Goal: Task Accomplishment & Management: Use online tool/utility

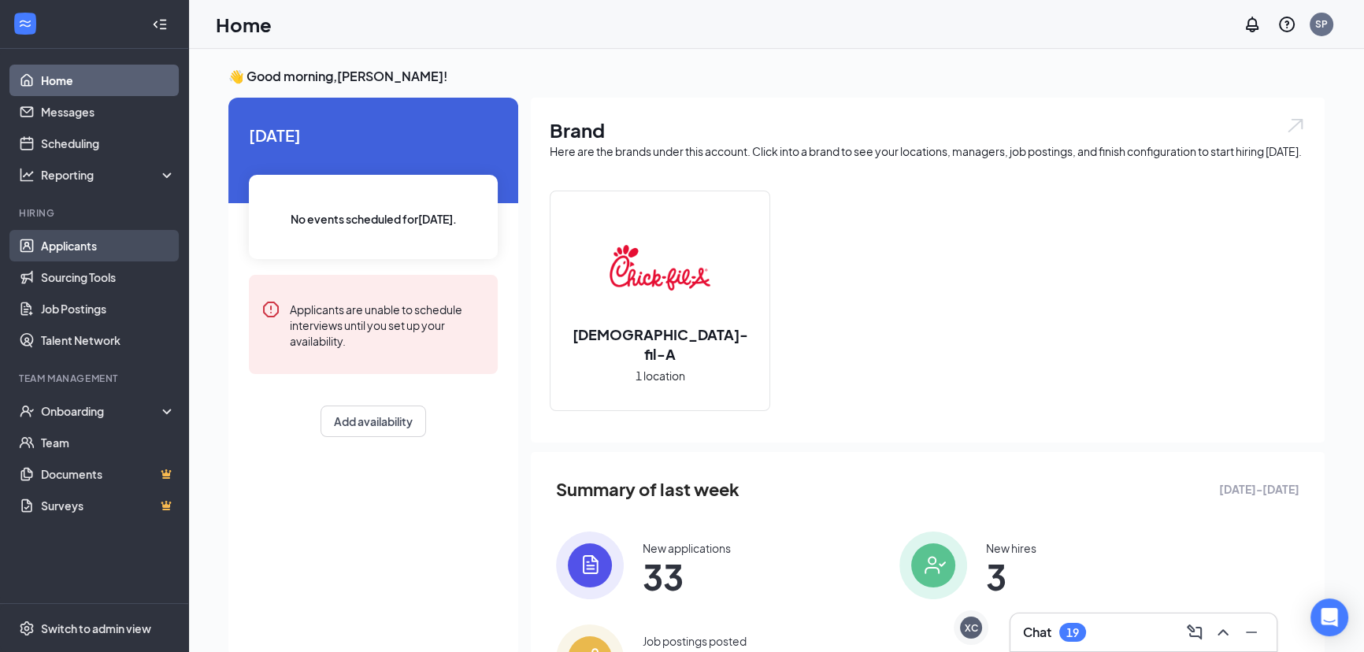
click at [78, 248] on link "Applicants" at bounding box center [108, 246] width 135 height 32
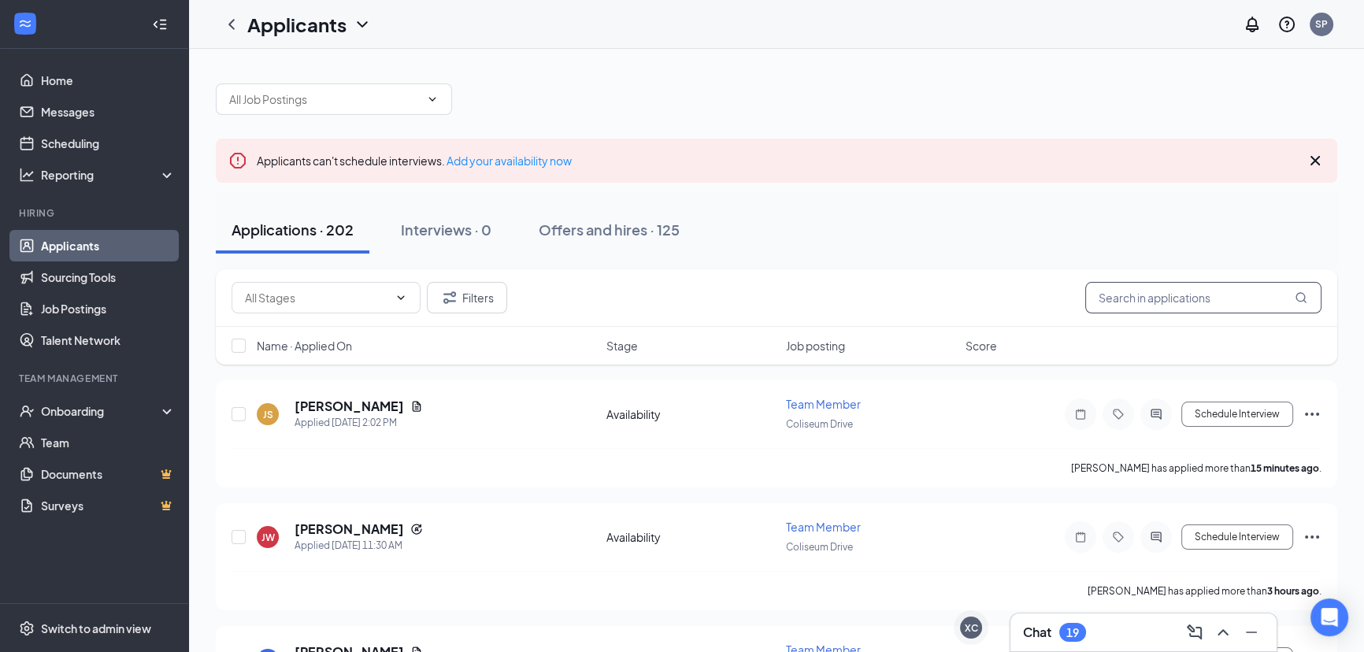
click at [1209, 295] on input "text" at bounding box center [1203, 298] width 236 height 32
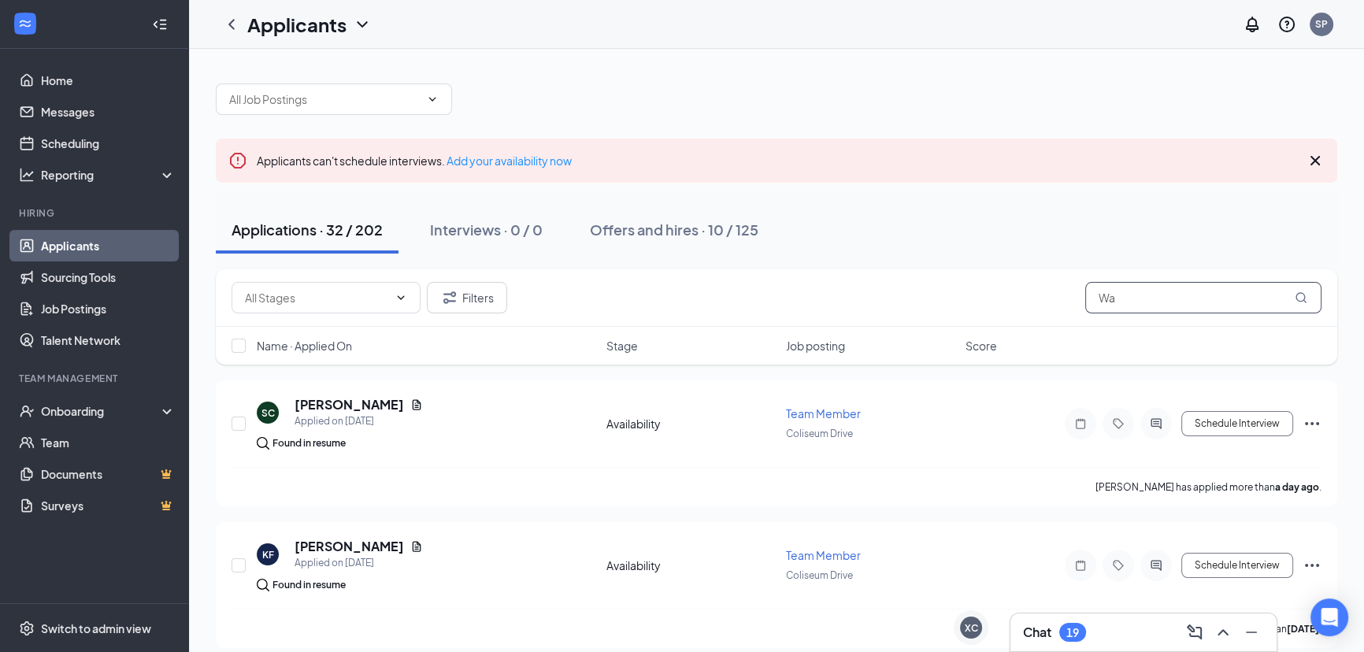
type input "Wa"
click at [1117, 638] on div "Chat 19" at bounding box center [1143, 632] width 241 height 25
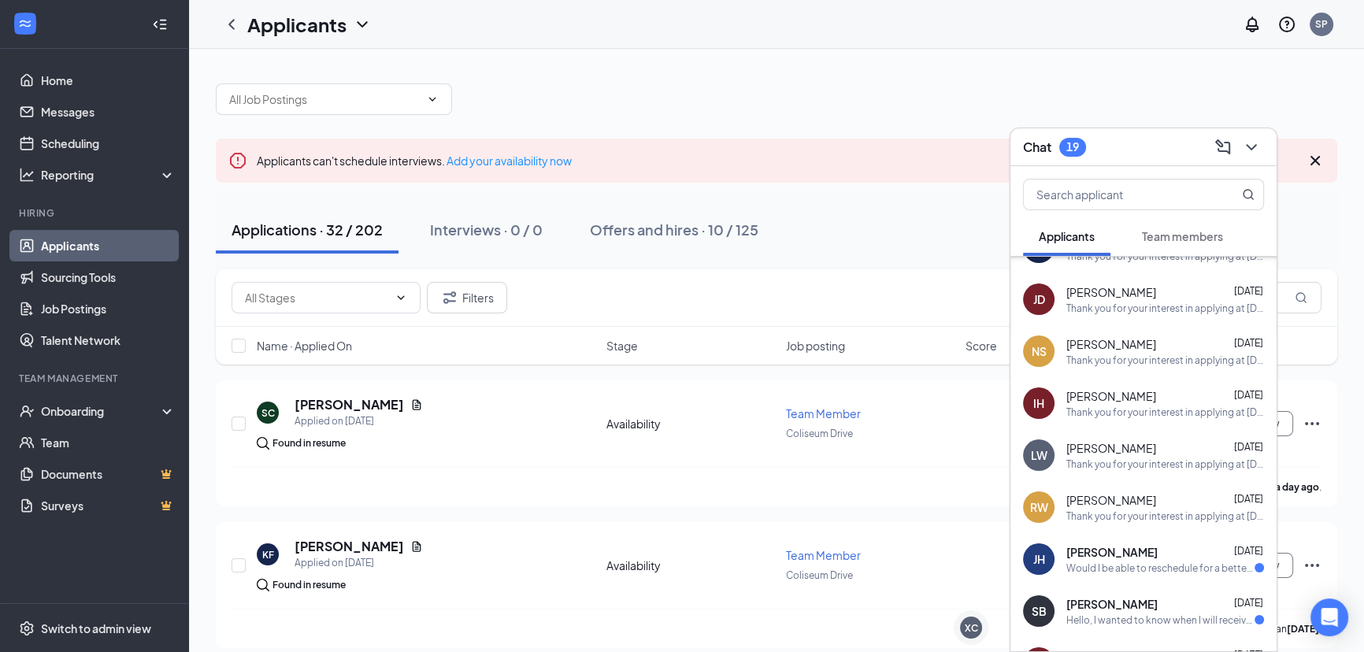
scroll to position [991, 0]
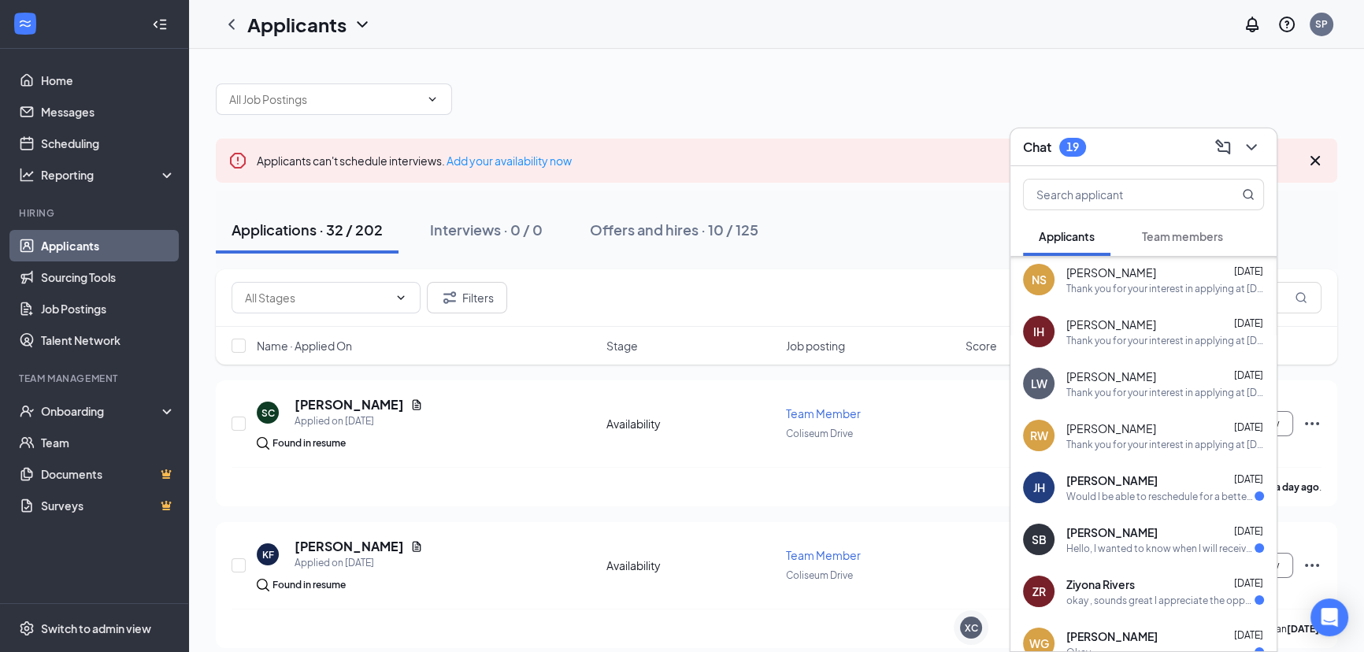
click at [1139, 494] on div "Would I be able to reschedule for a better time next week" at bounding box center [1161, 496] width 188 height 13
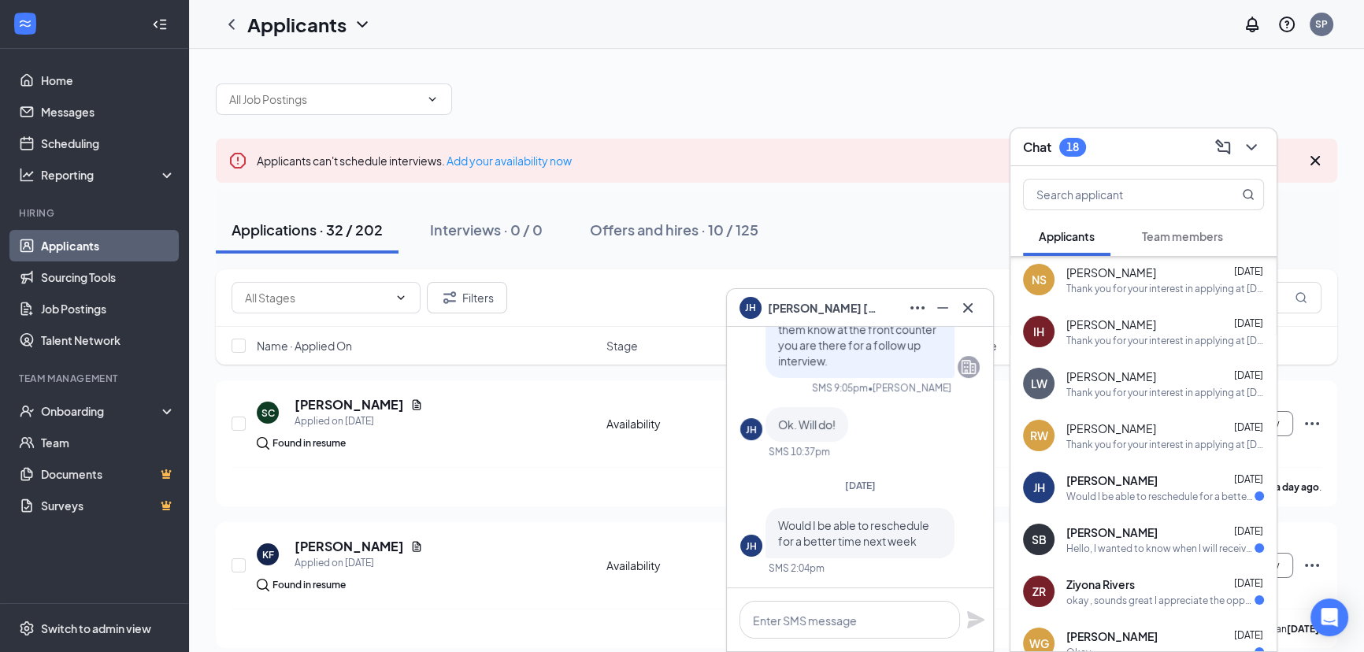
click at [981, 305] on div "[PERSON_NAME]" at bounding box center [860, 308] width 266 height 38
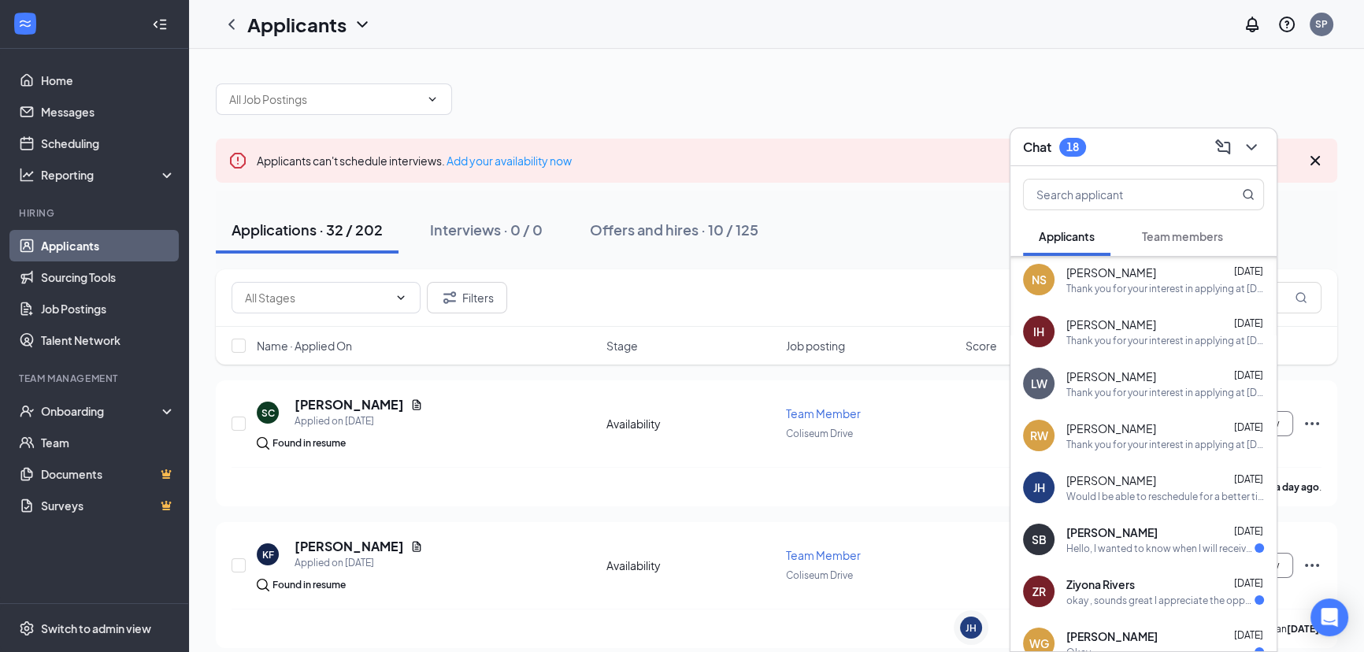
click at [1188, 554] on div "Hello, I wanted to know when I will receive a follow-up on the job interview th…" at bounding box center [1161, 548] width 188 height 13
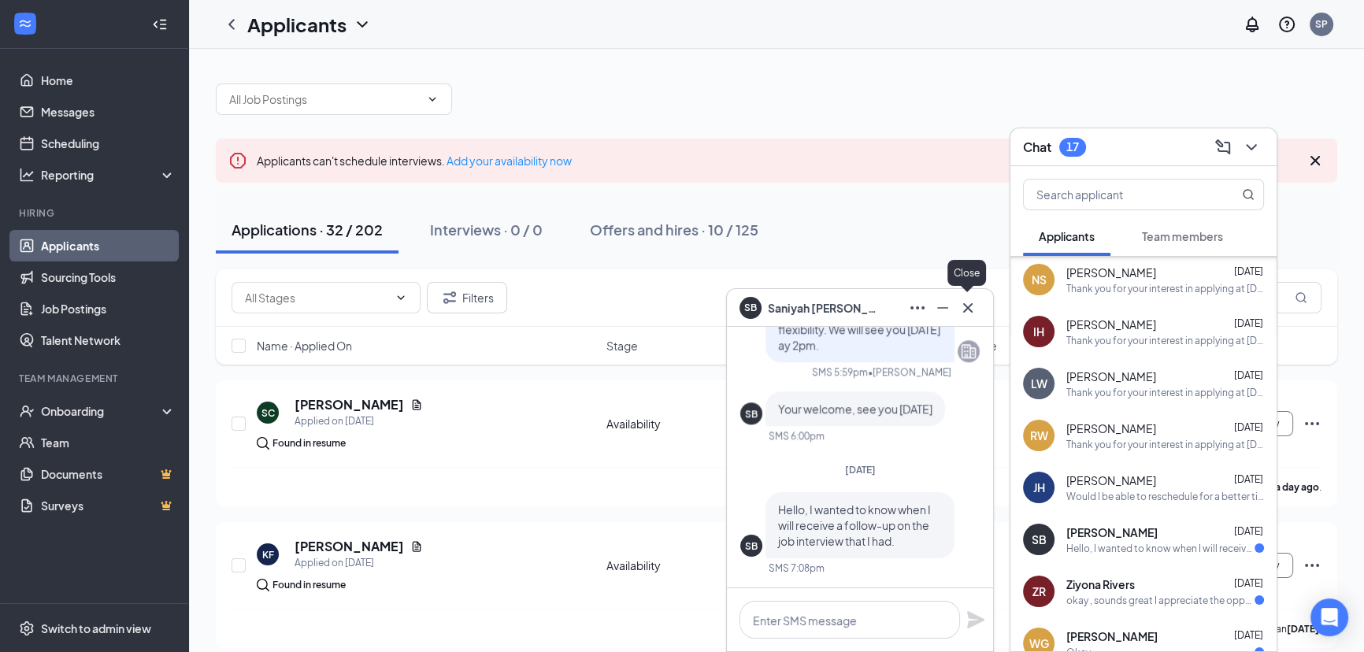
click at [977, 310] on button at bounding box center [967, 307] width 25 height 25
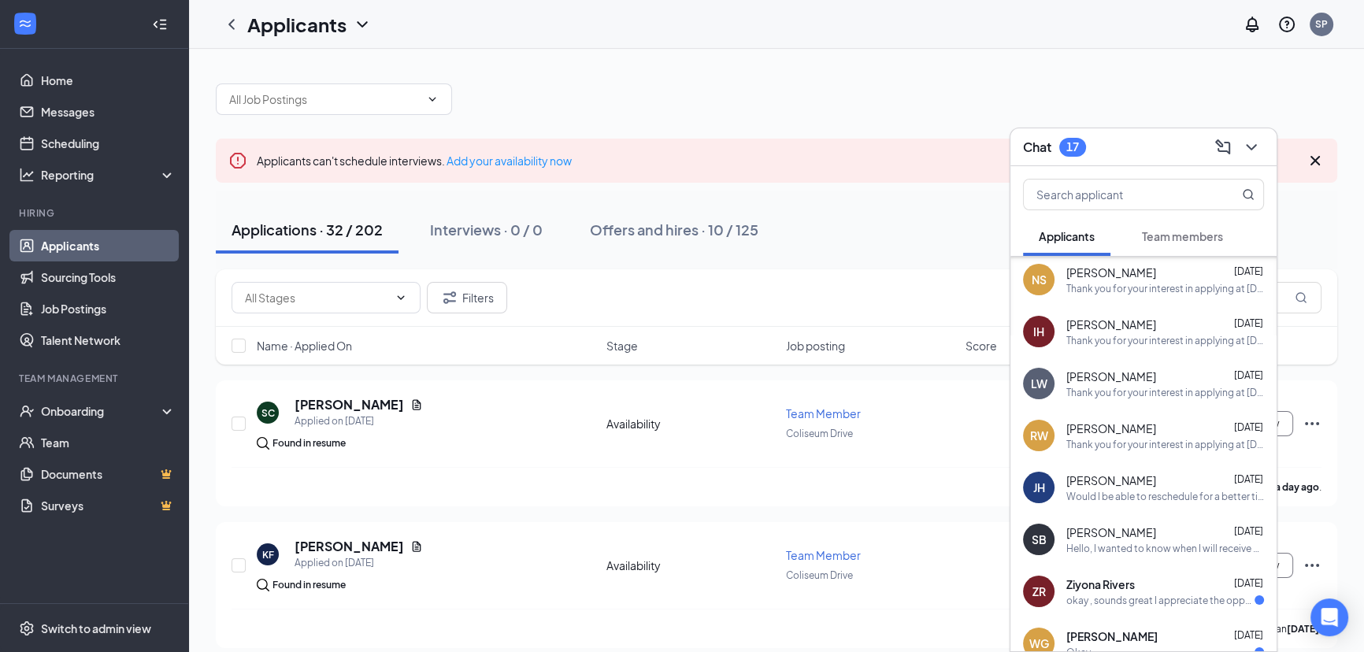
click at [1190, 599] on div "okay , sounds great I appreciate the opportunity." at bounding box center [1161, 600] width 188 height 13
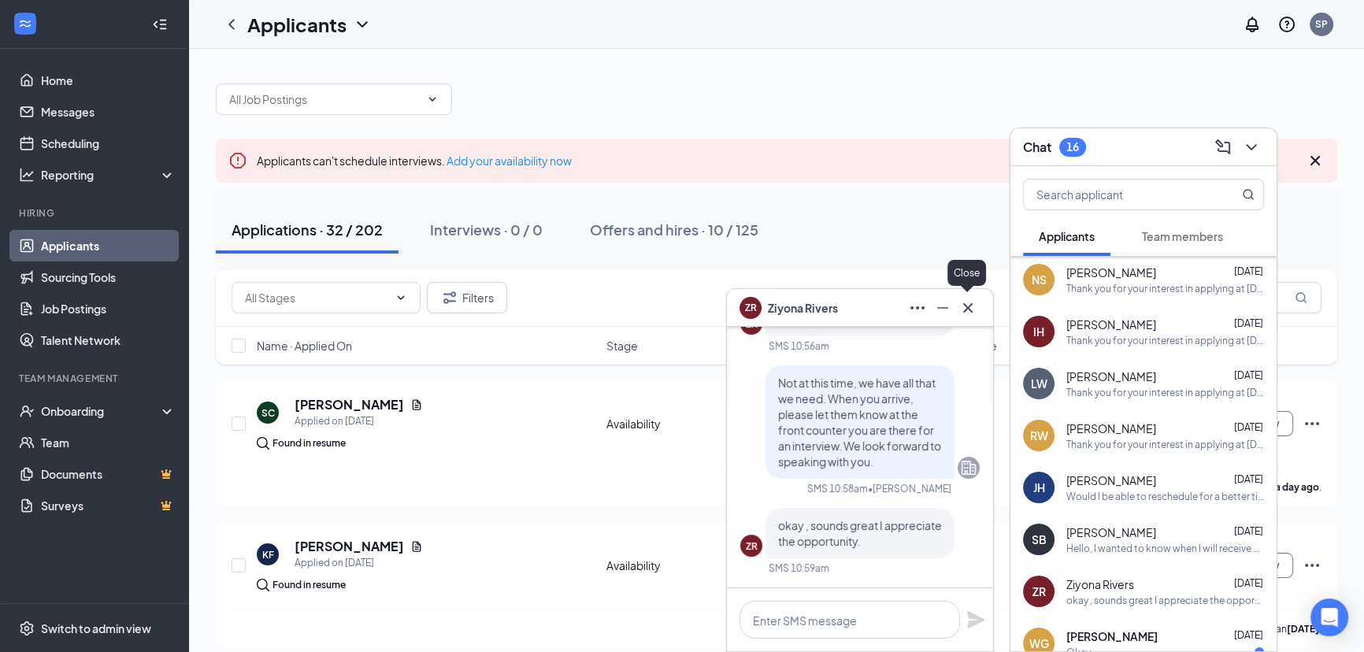
click at [972, 302] on icon "Cross" at bounding box center [968, 308] width 19 height 19
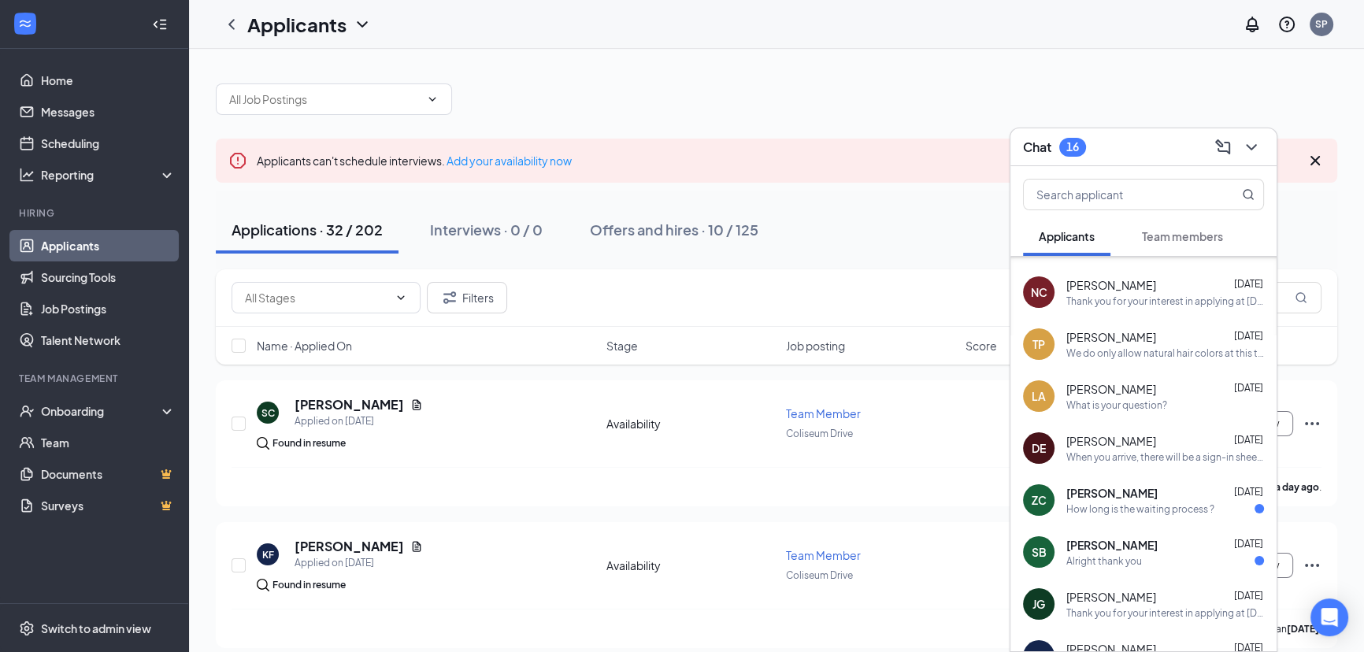
scroll to position [2031, 0]
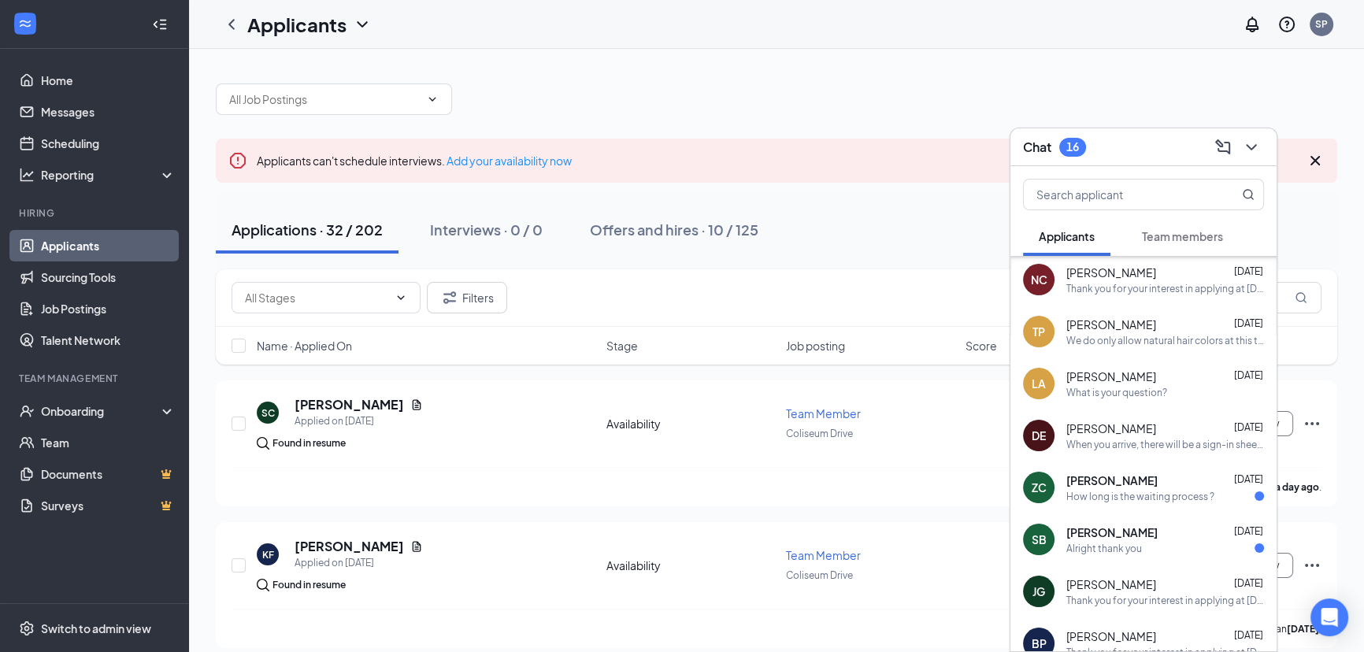
click at [1185, 490] on div "How long is the waiting process ?" at bounding box center [1141, 496] width 148 height 13
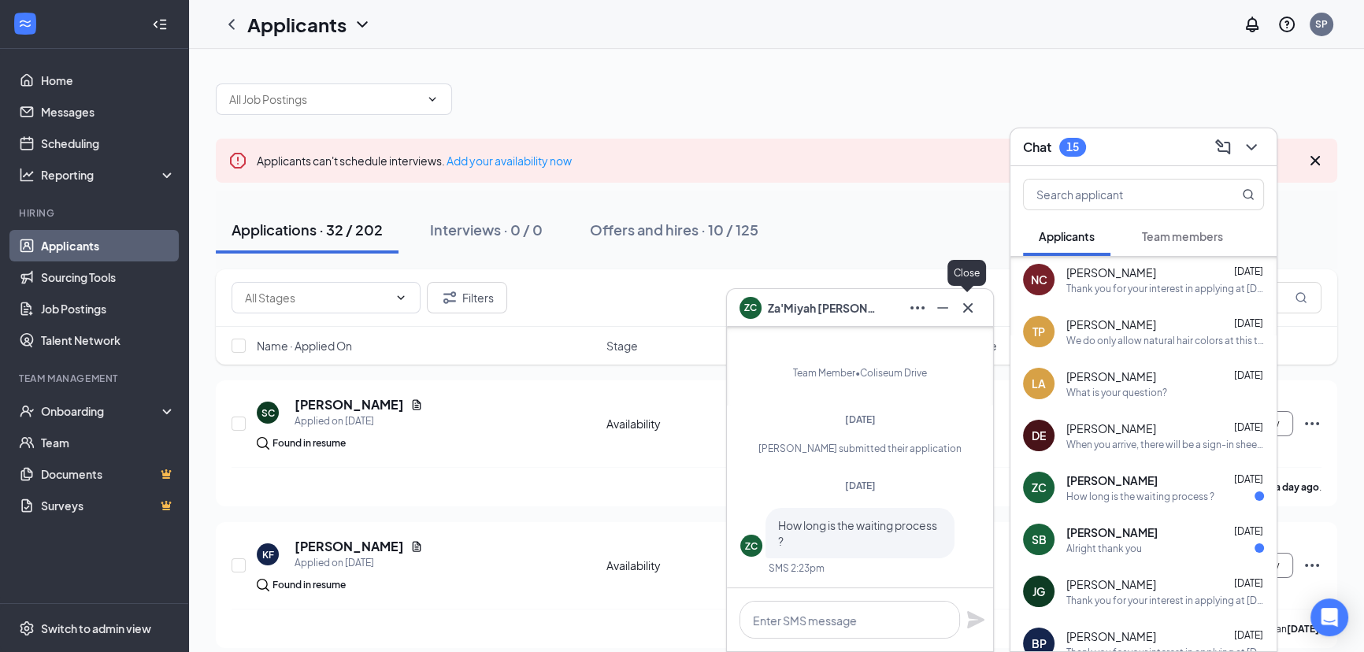
click at [974, 313] on icon "Cross" at bounding box center [968, 308] width 19 height 19
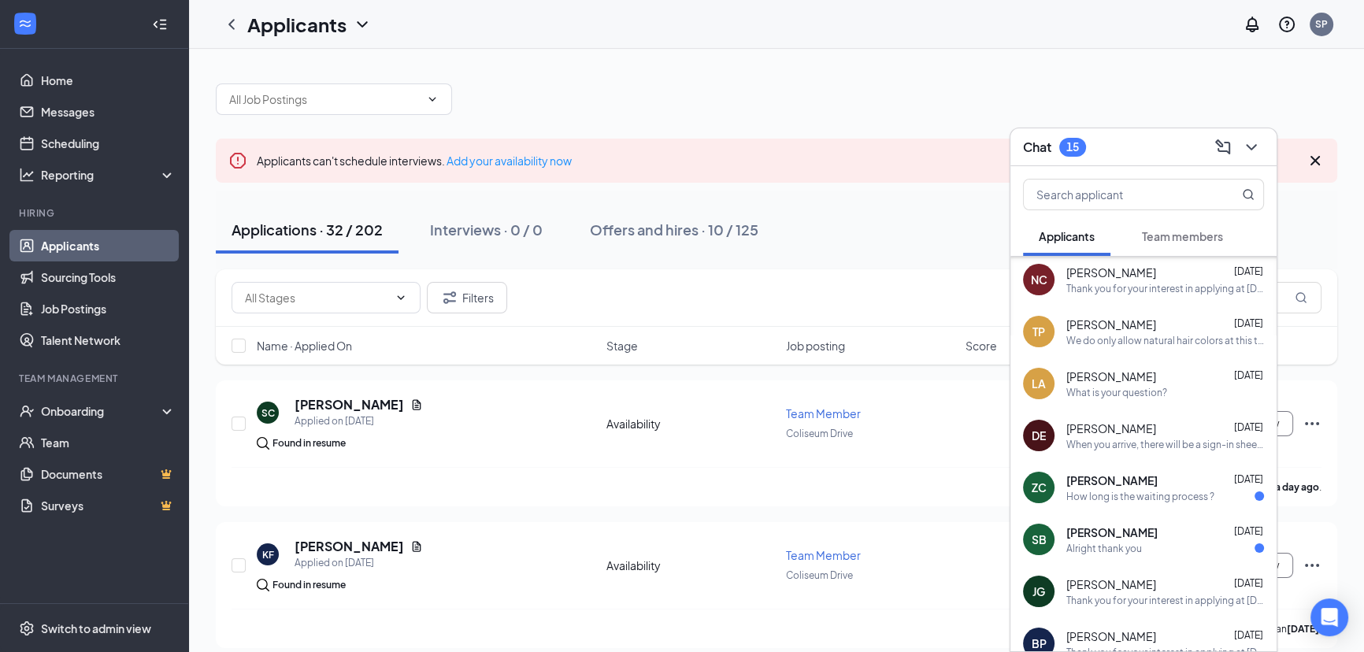
click at [1107, 558] on div "[PERSON_NAME] [DATE] Alright thank you" at bounding box center [1144, 540] width 266 height 52
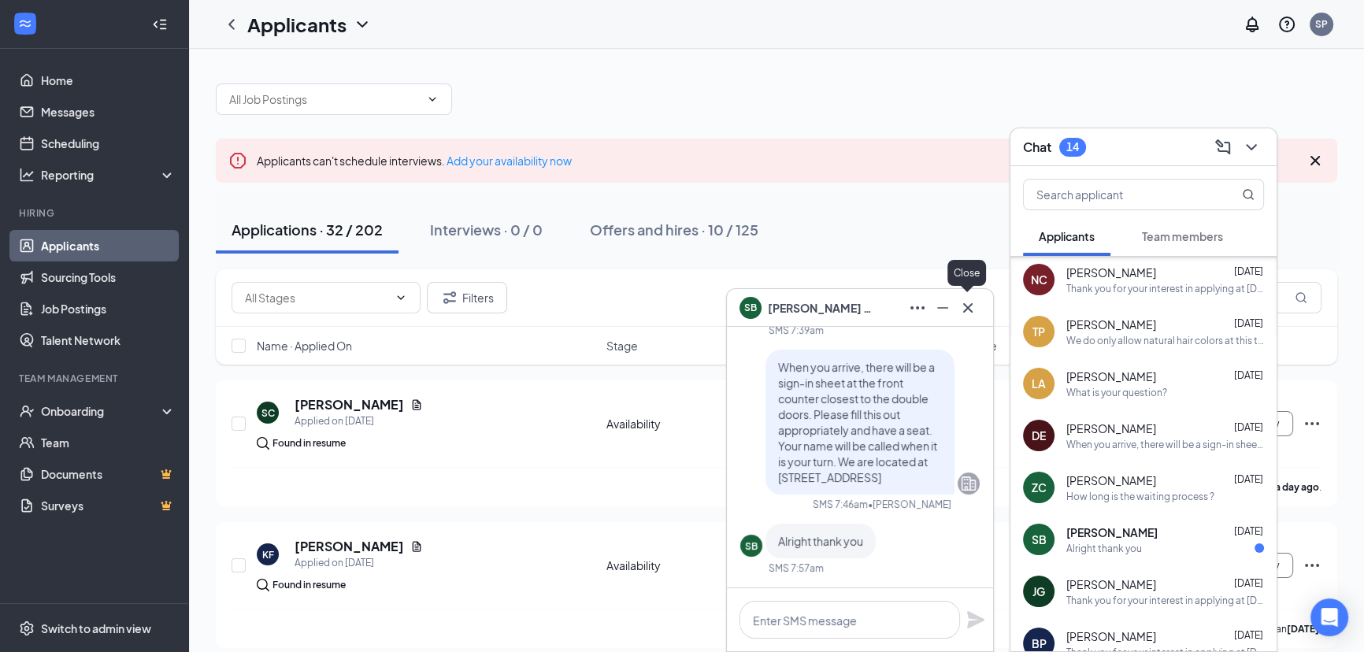
click at [969, 304] on icon "Cross" at bounding box center [968, 308] width 19 height 19
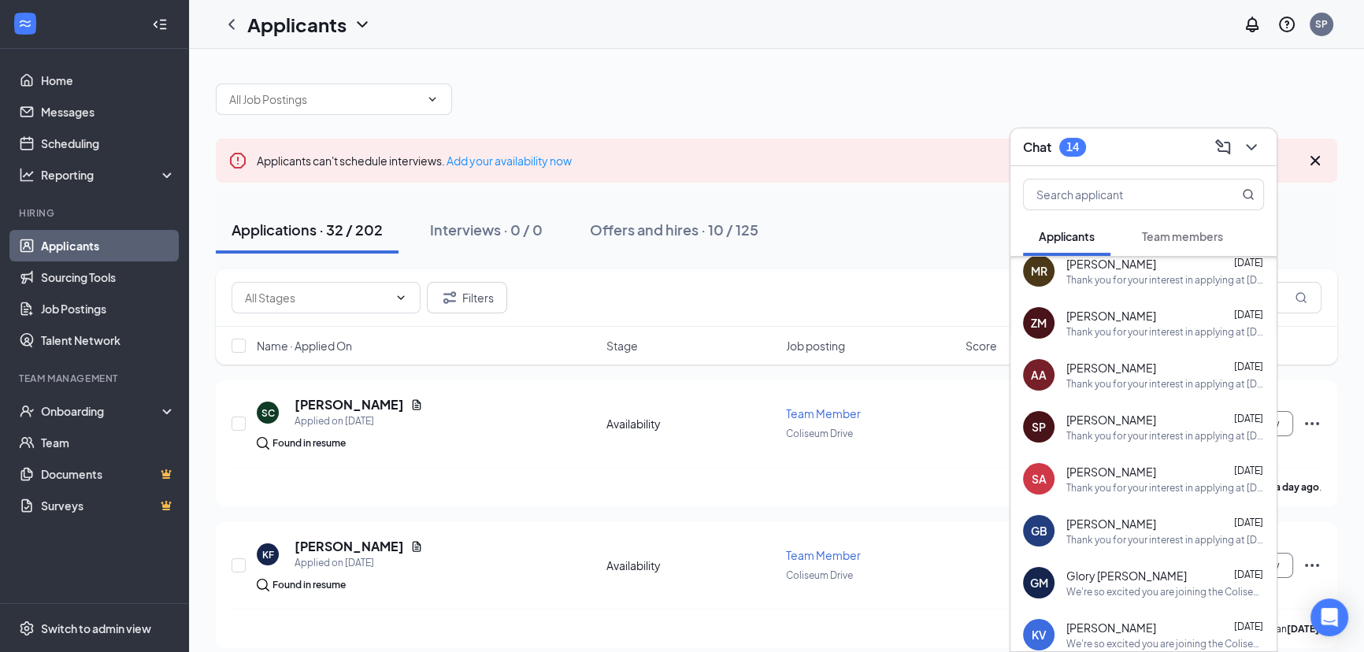
scroll to position [4882, 0]
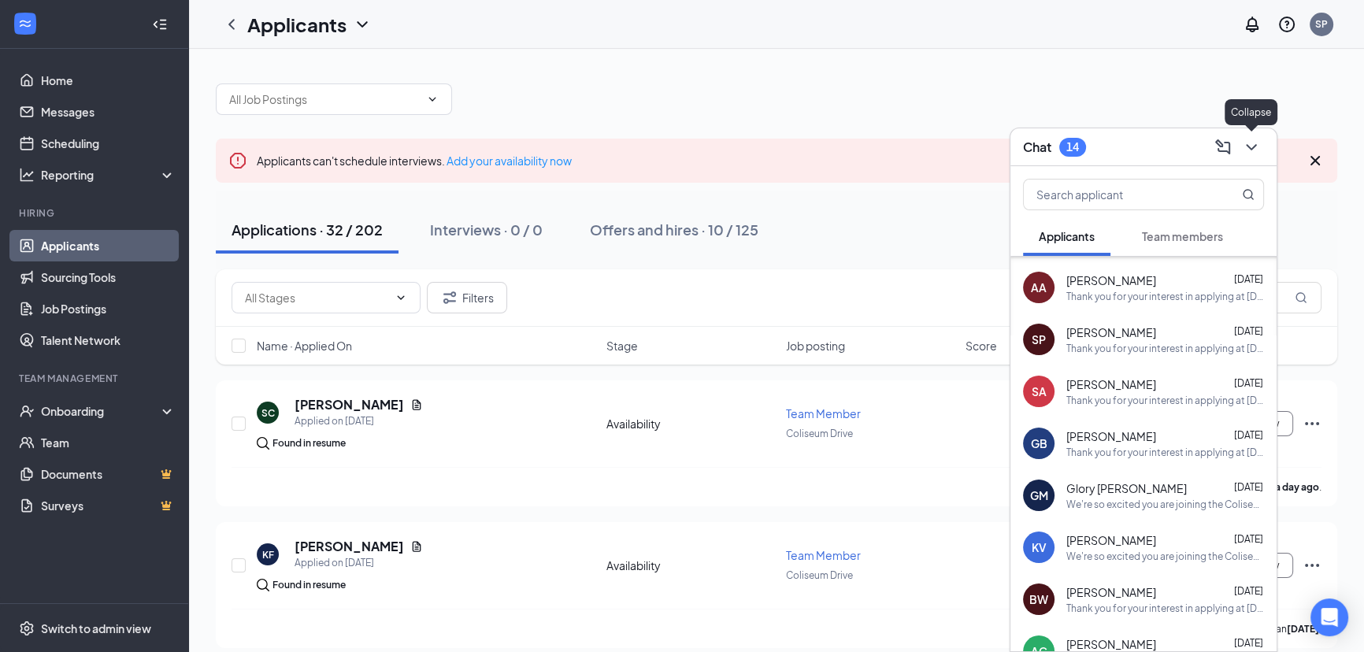
click at [1243, 151] on icon "ChevronDown" at bounding box center [1251, 147] width 19 height 19
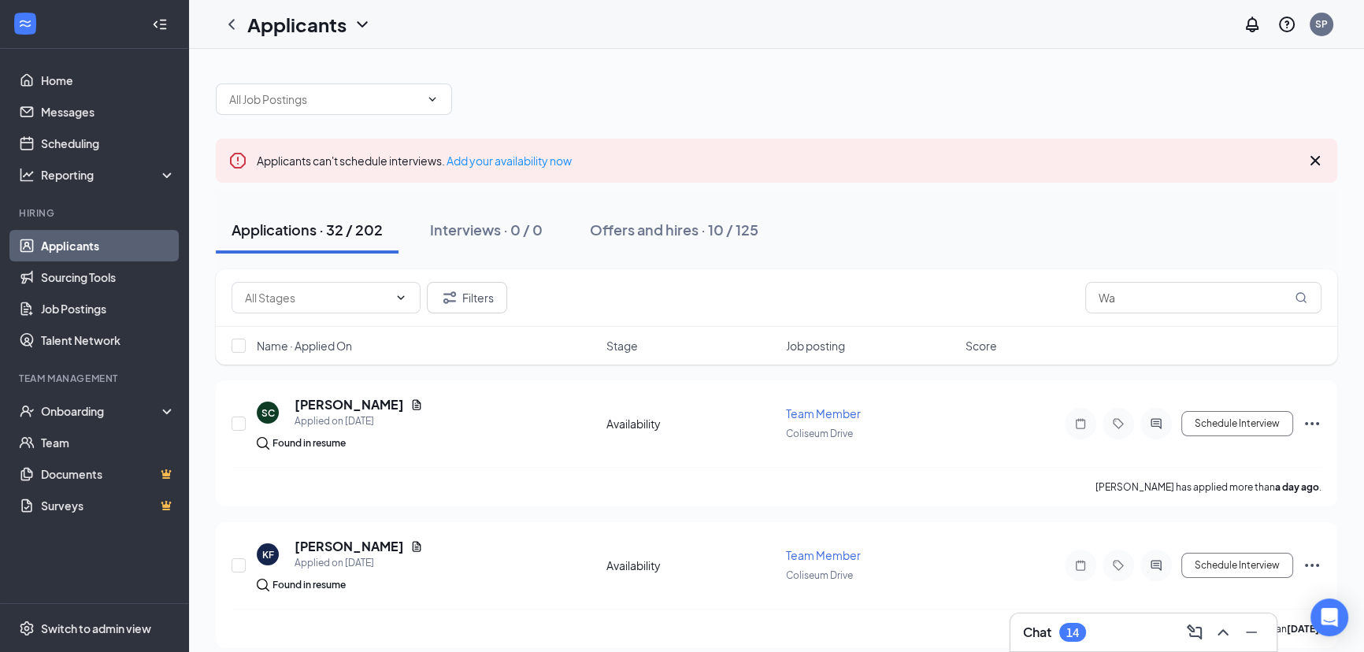
click at [358, 24] on icon "ChevronDown" at bounding box center [362, 24] width 19 height 19
click at [346, 106] on link "Archived applicants" at bounding box center [341, 103] width 170 height 16
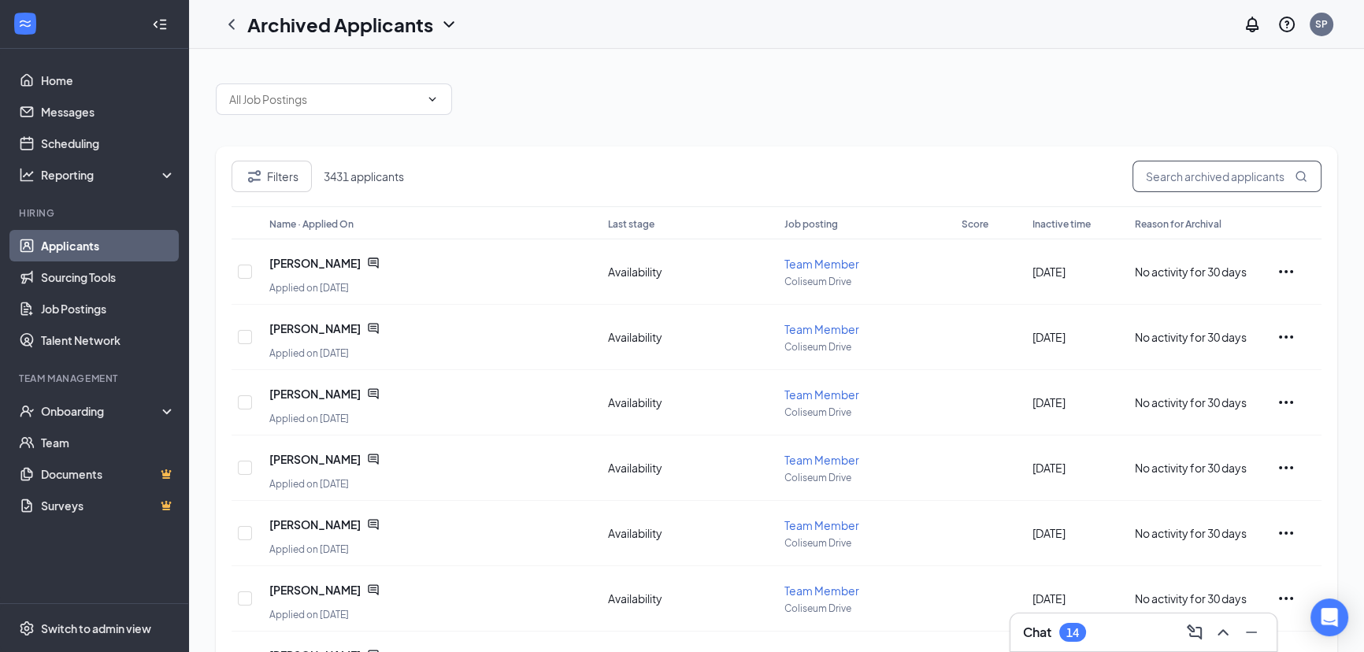
click at [1189, 179] on input "text" at bounding box center [1227, 177] width 189 height 32
type input "wa"
click at [240, 31] on icon "ChevronLeft" at bounding box center [231, 24] width 19 height 19
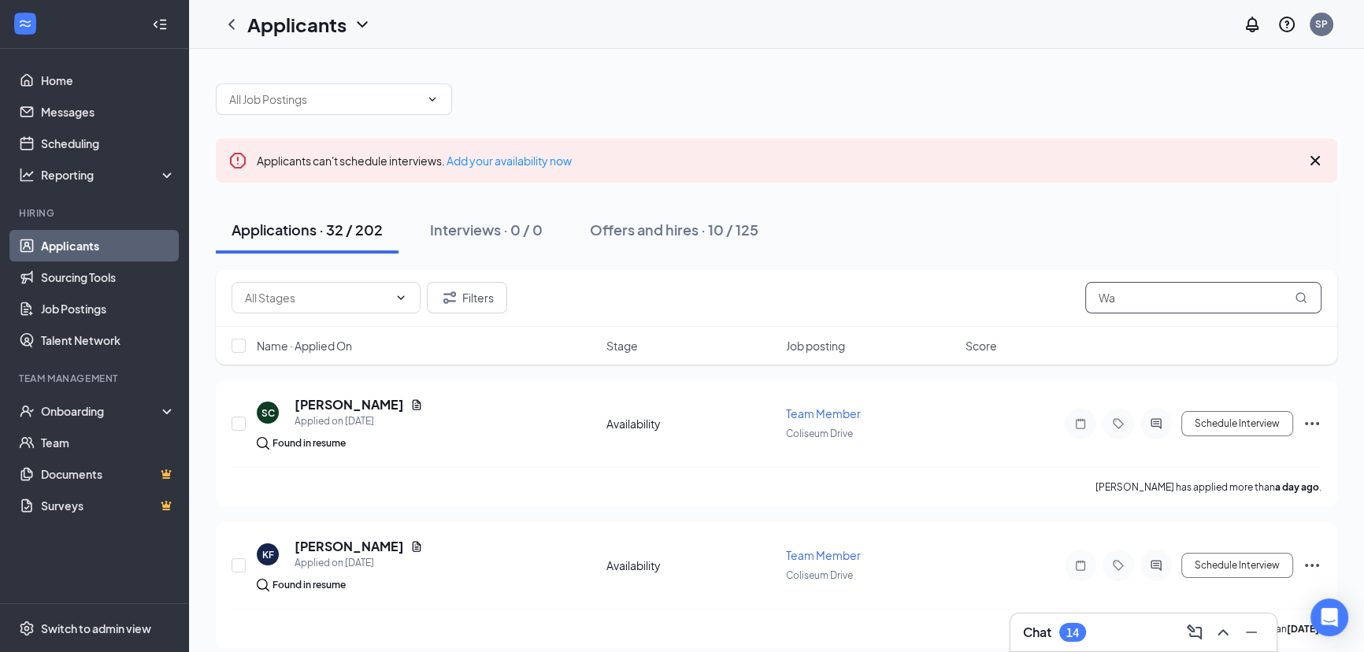
drag, startPoint x: 1179, startPoint y: 295, endPoint x: 1103, endPoint y: 304, distance: 76.9
click at [1103, 304] on input "Wa" at bounding box center [1203, 298] width 236 height 32
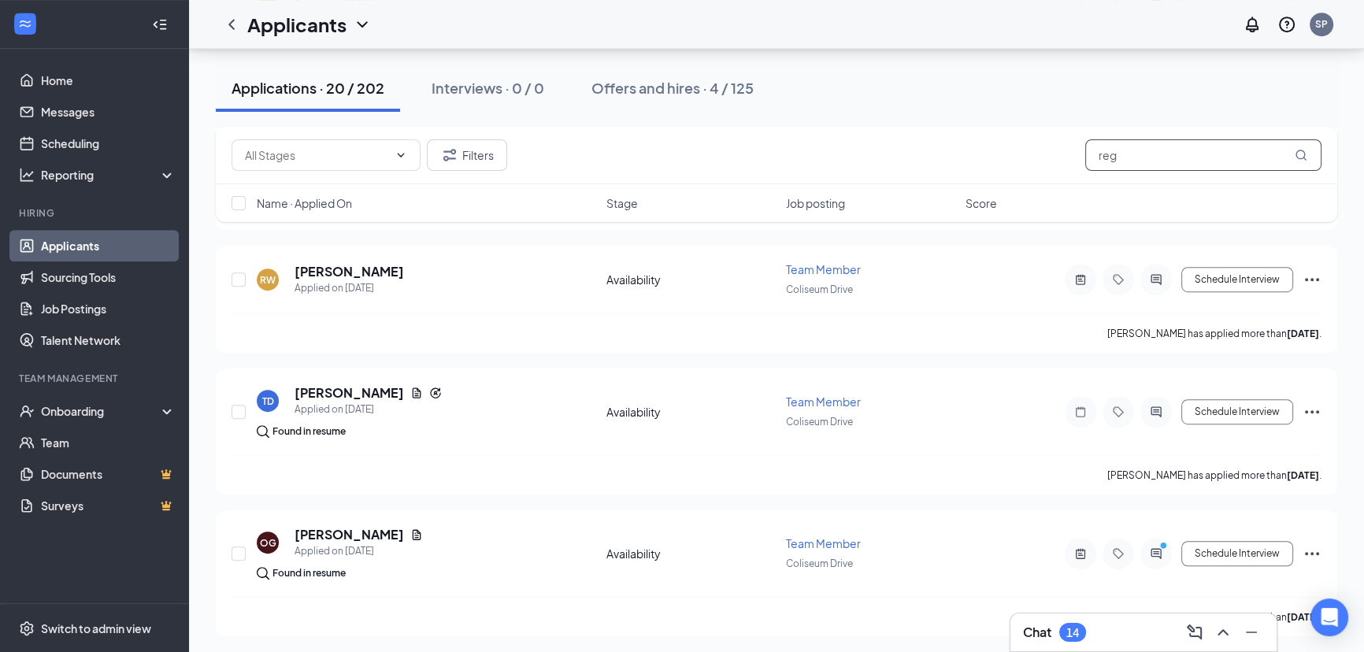
scroll to position [1127, 0]
type input "reg"
click at [1310, 276] on icon "Ellipses" at bounding box center [1312, 278] width 19 height 19
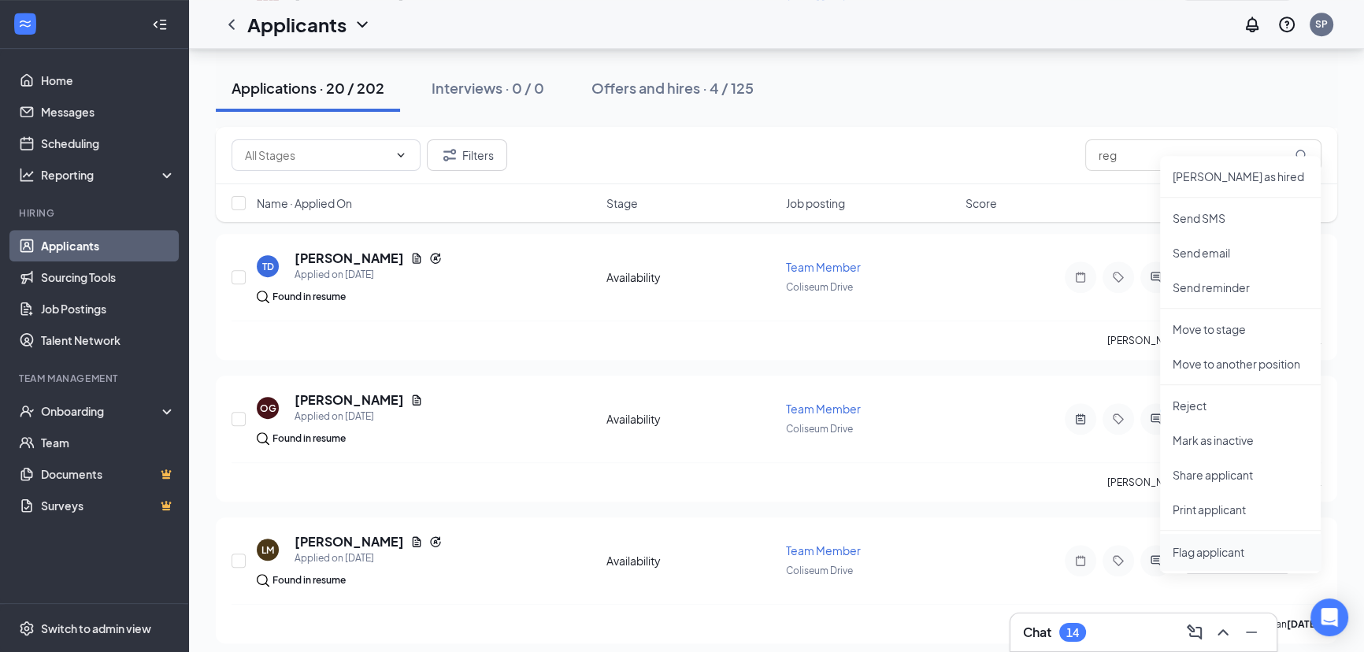
scroll to position [1271, 0]
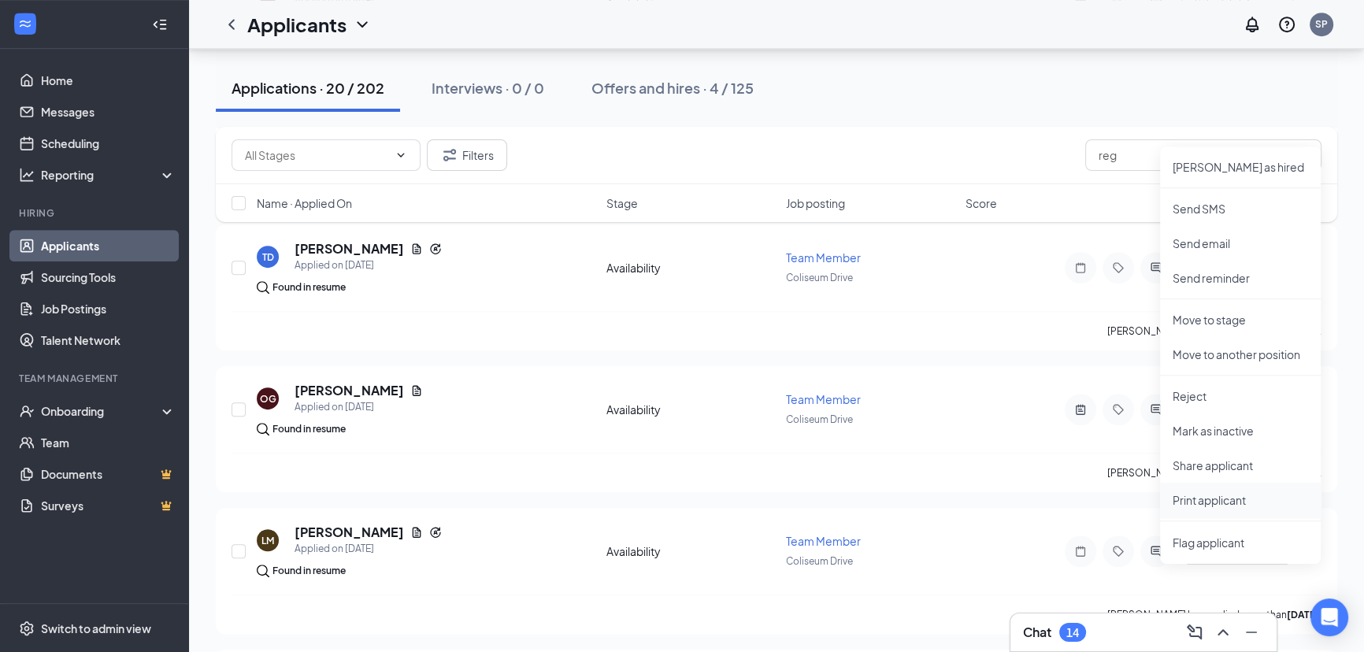
click at [1233, 496] on p "Print applicant" at bounding box center [1240, 500] width 135 height 16
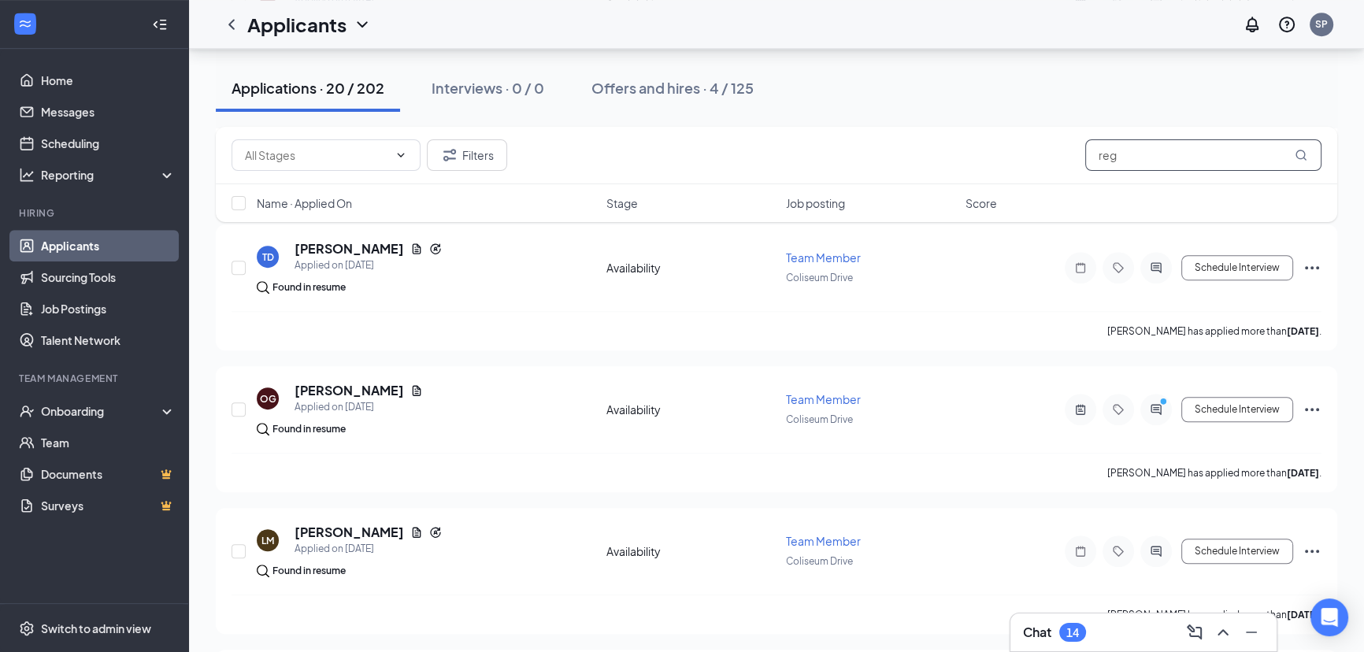
drag, startPoint x: 1157, startPoint y: 165, endPoint x: 936, endPoint y: 172, distance: 221.4
click at [936, 172] on div "Filters reg" at bounding box center [777, 156] width 1122 height 58
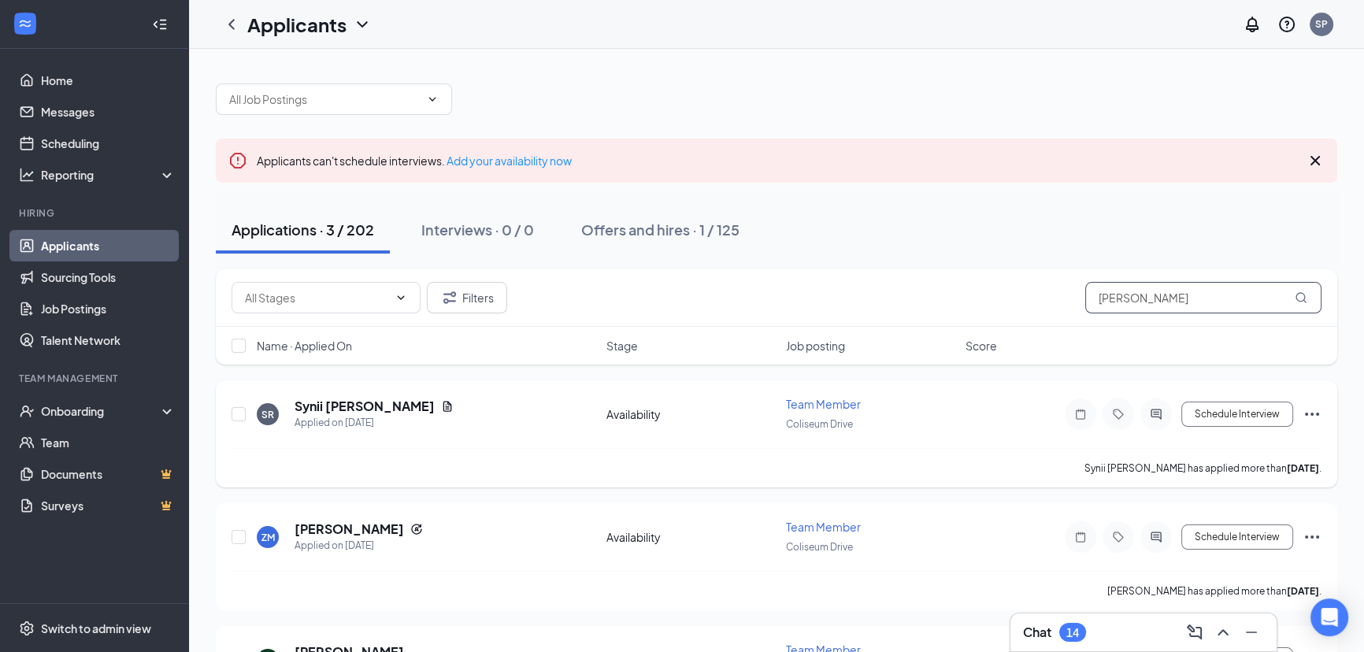
type input "[PERSON_NAME]"
click at [1308, 409] on icon "Ellipses" at bounding box center [1312, 414] width 19 height 19
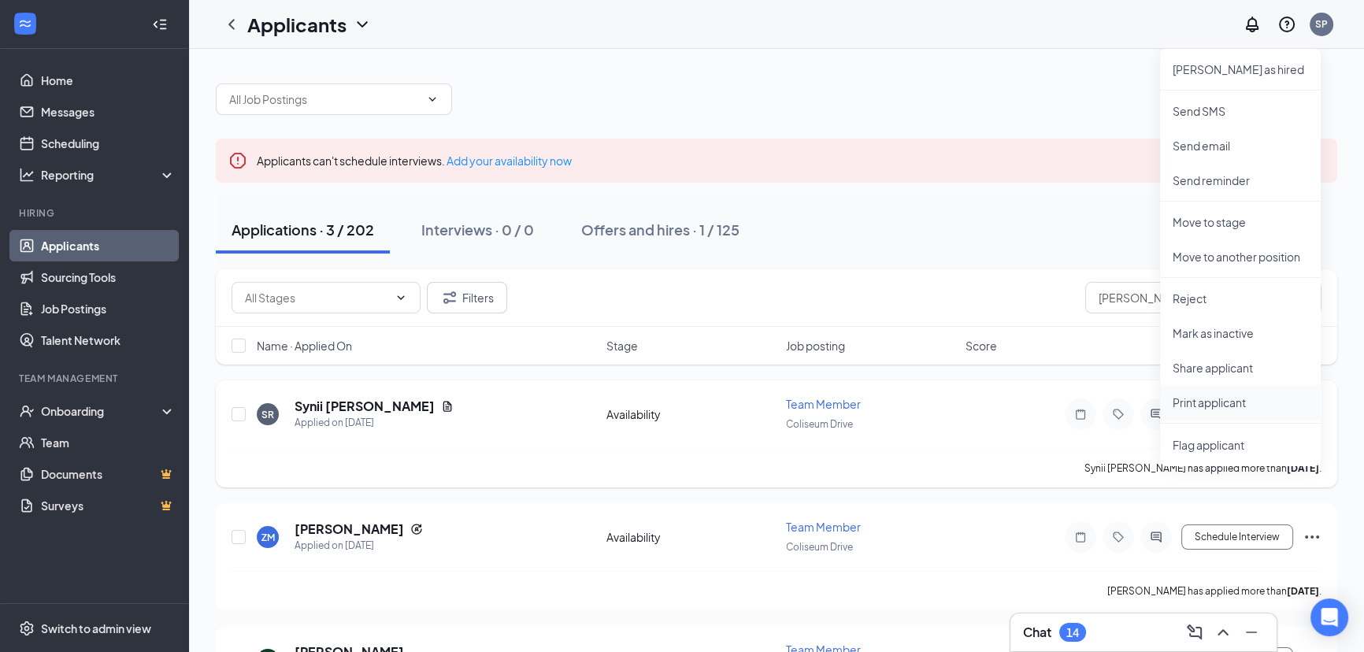
click at [1254, 414] on li "Print applicant" at bounding box center [1240, 402] width 161 height 35
